Goal: Navigation & Orientation: Find specific page/section

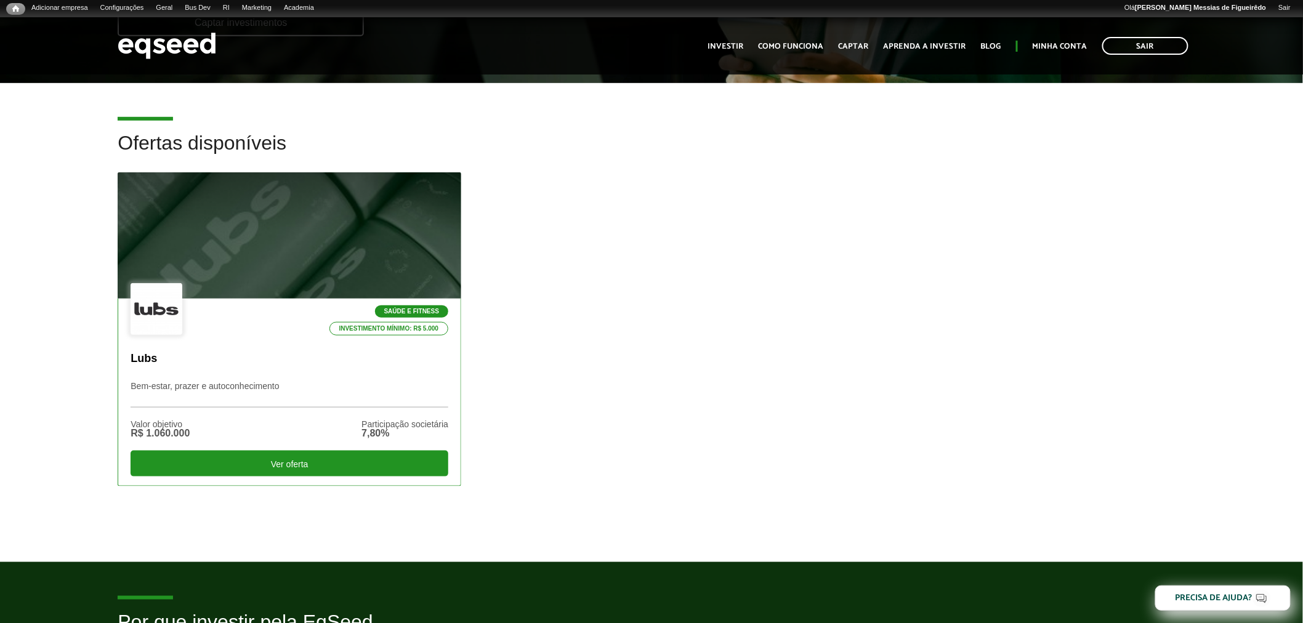
scroll to position [327, 0]
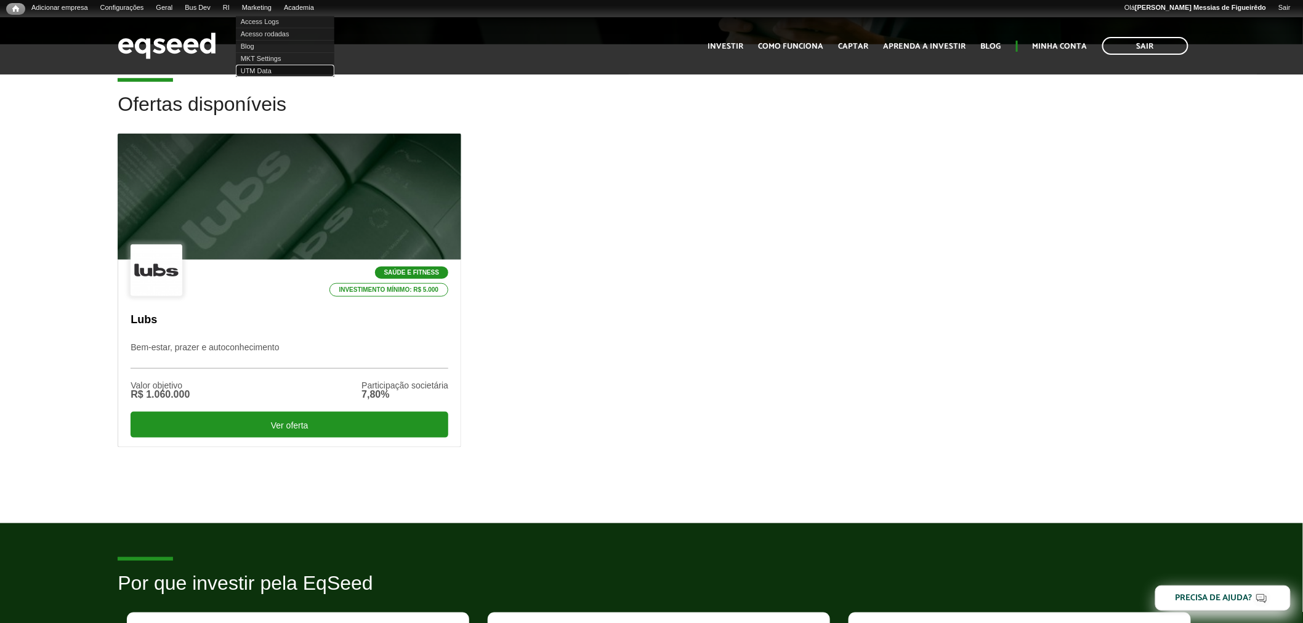
click at [272, 65] on link "UTM Data" at bounding box center [285, 71] width 99 height 12
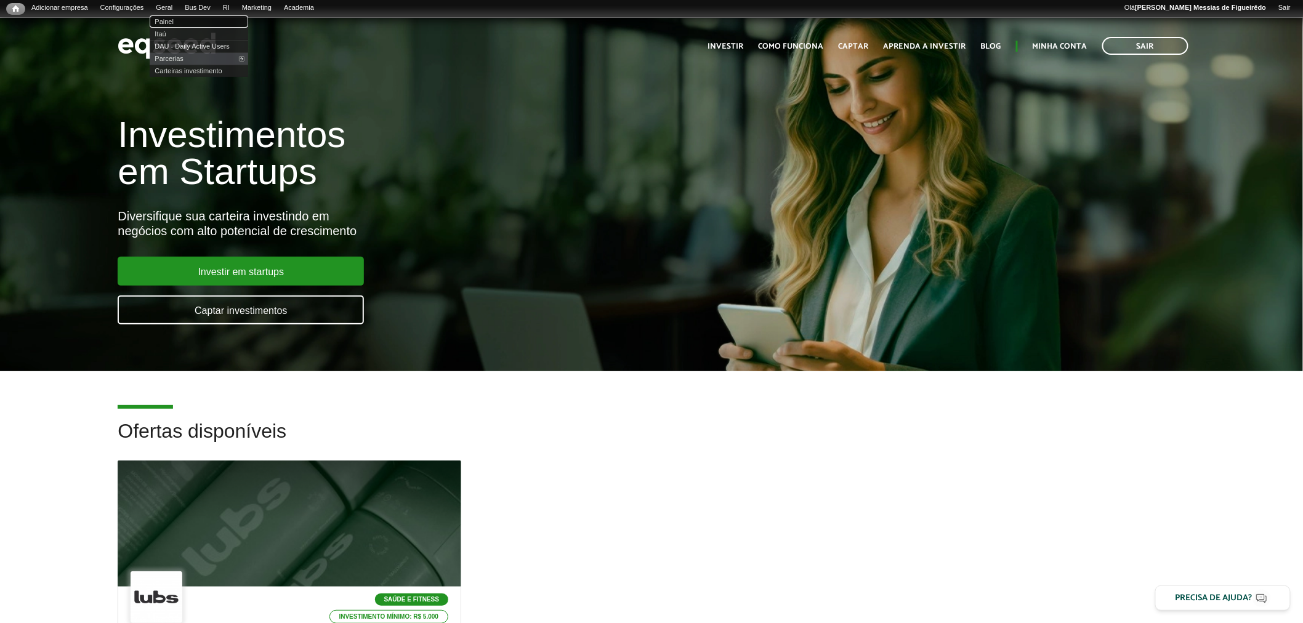
click at [186, 23] on link "Painel" at bounding box center [199, 21] width 99 height 12
